Goal: Information Seeking & Learning: Learn about a topic

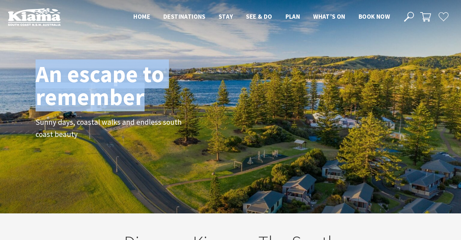
drag, startPoint x: 46, startPoint y: 73, endPoint x: 160, endPoint y: 103, distance: 117.8
click at [160, 103] on h1 "An escape to remember" at bounding box center [126, 86] width 181 height 46
click at [408, 17] on use at bounding box center [409, 17] width 10 height 10
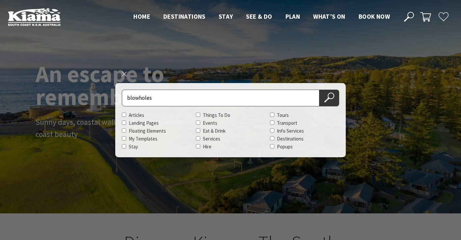
type input "blowholes"
click at [319, 90] on button "Search Now" at bounding box center [329, 98] width 20 height 17
click at [330, 94] on icon at bounding box center [329, 98] width 10 height 10
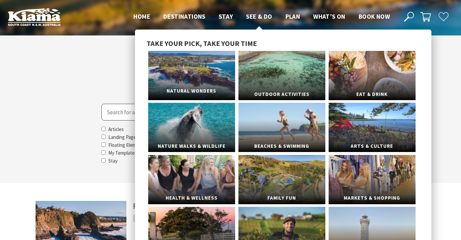
click at [218, 60] on link "Natural Wonders" at bounding box center [191, 75] width 87 height 49
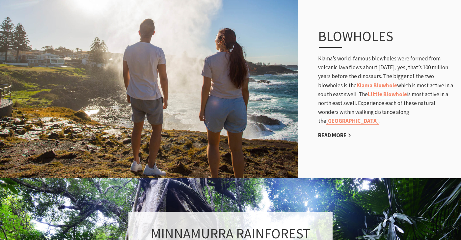
scroll to position [13, 403]
click at [339, 137] on link "Read More" at bounding box center [334, 136] width 33 height 8
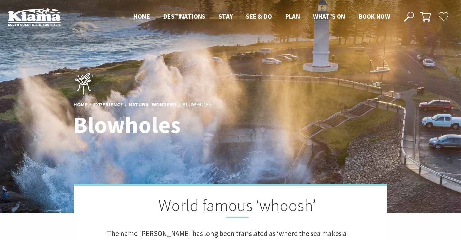
click at [37, 12] on img at bounding box center [34, 17] width 53 height 18
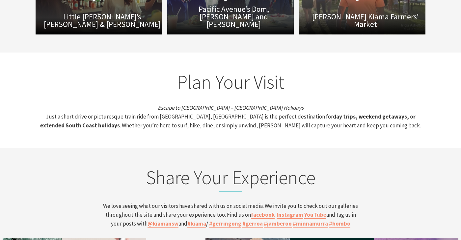
scroll to position [2252, 0]
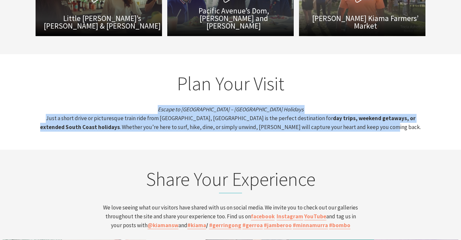
drag, startPoint x: 165, startPoint y: 68, endPoint x: 361, endPoint y: 96, distance: 197.7
click at [361, 96] on section "Plan Your Visit Escape to [GEOGRAPHIC_DATA] – [GEOGRAPHIC_DATA] Holidays Just a…" at bounding box center [230, 102] width 461 height 96
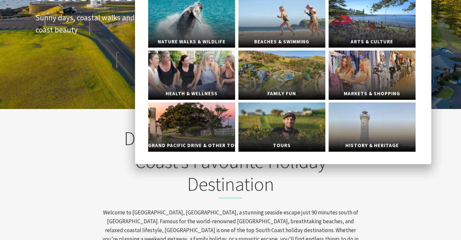
scroll to position [0, 0]
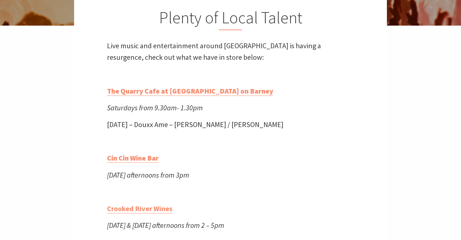
scroll to position [128, 0]
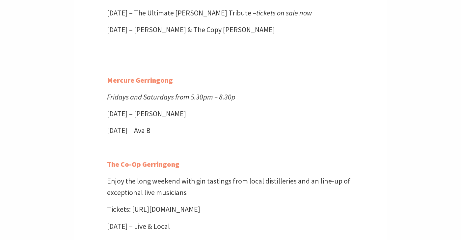
scroll to position [1395, 0]
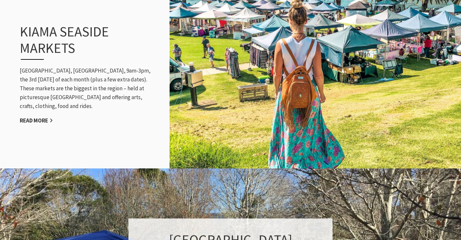
scroll to position [671, 0]
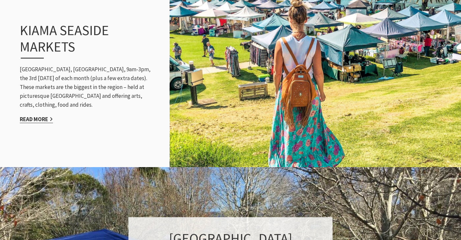
click at [40, 116] on link "Read More" at bounding box center [36, 120] width 33 height 8
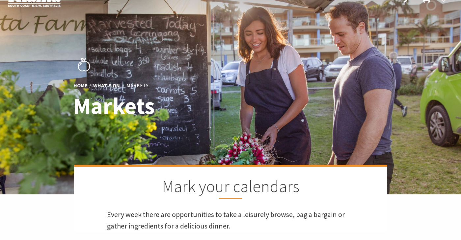
scroll to position [18, 0]
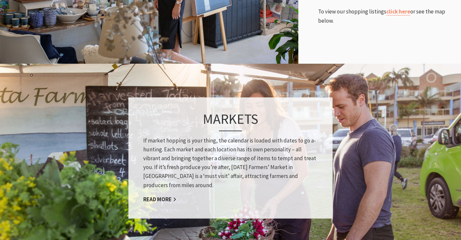
scroll to position [421, 0]
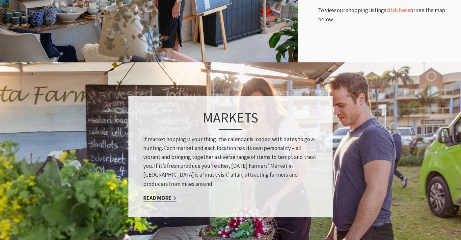
click at [169, 199] on link "Read More" at bounding box center [159, 198] width 33 height 8
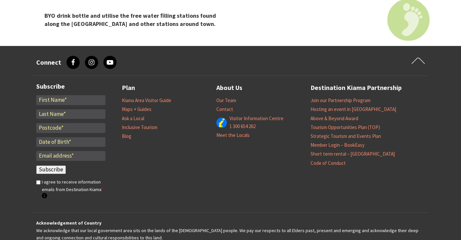
scroll to position [944, 0]
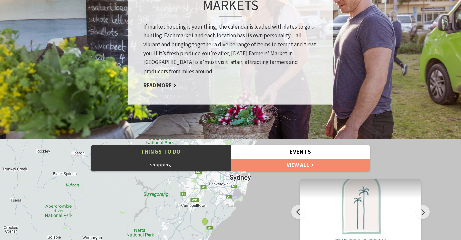
scroll to position [534, 0]
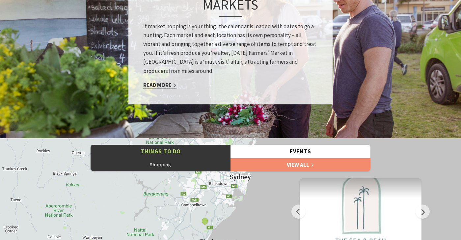
click at [154, 85] on link "Read More" at bounding box center [159, 85] width 33 height 8
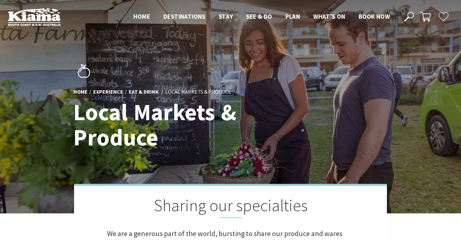
scroll to position [146, 469]
